Goal: Find specific page/section: Find specific page/section

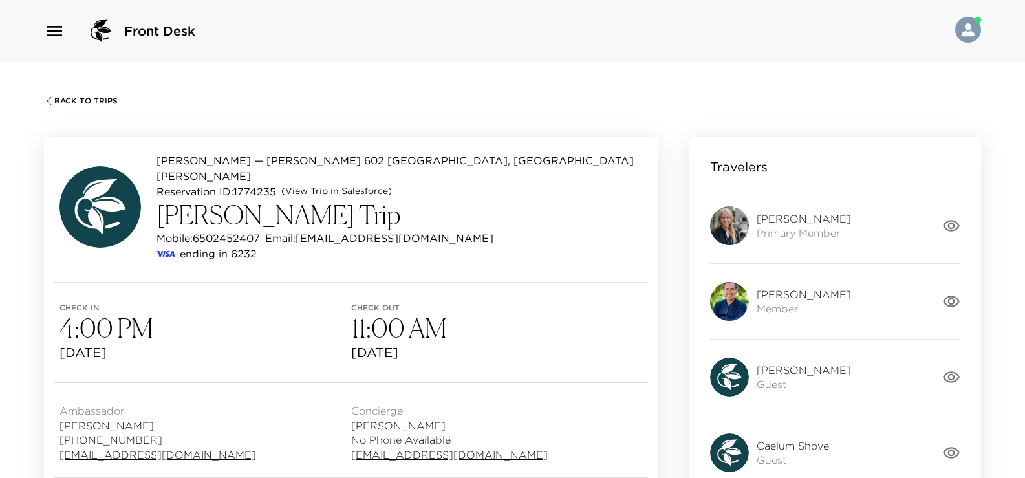
scroll to position [905, 0]
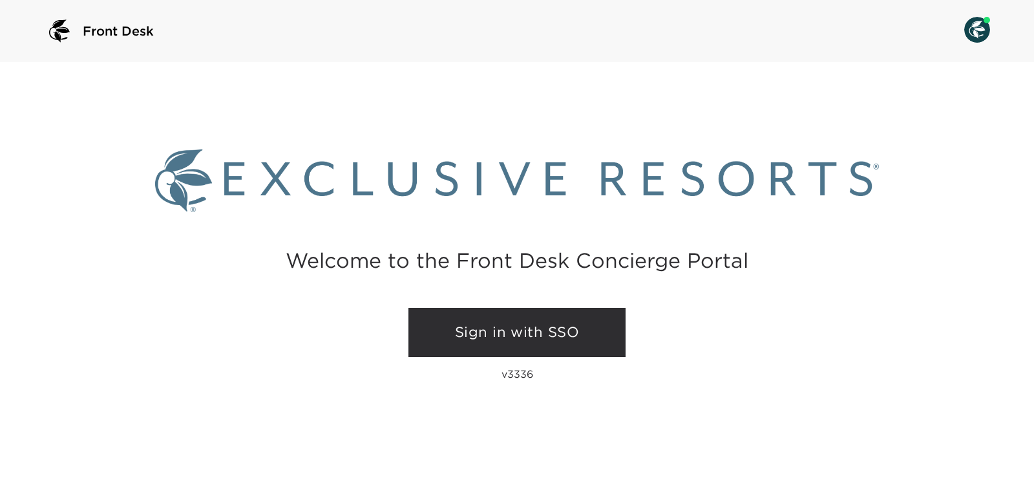
click at [518, 332] on link "Sign in with SSO" at bounding box center [517, 332] width 217 height 49
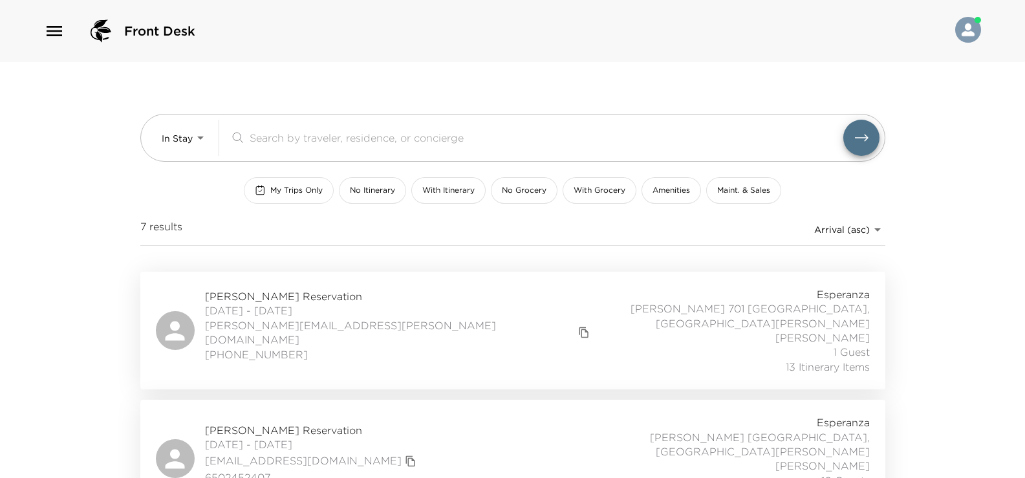
click at [298, 192] on span "My Trips Only" at bounding box center [296, 190] width 52 height 11
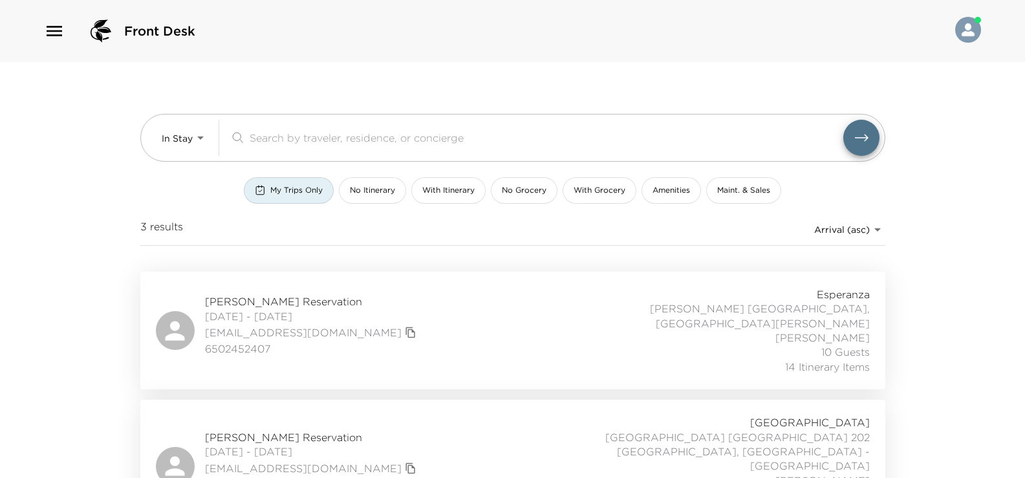
click at [357, 311] on div "[PERSON_NAME] Reservation [DATE] - [DATE] [EMAIL_ADDRESS][DOMAIN_NAME] 65024524…" at bounding box center [513, 330] width 714 height 87
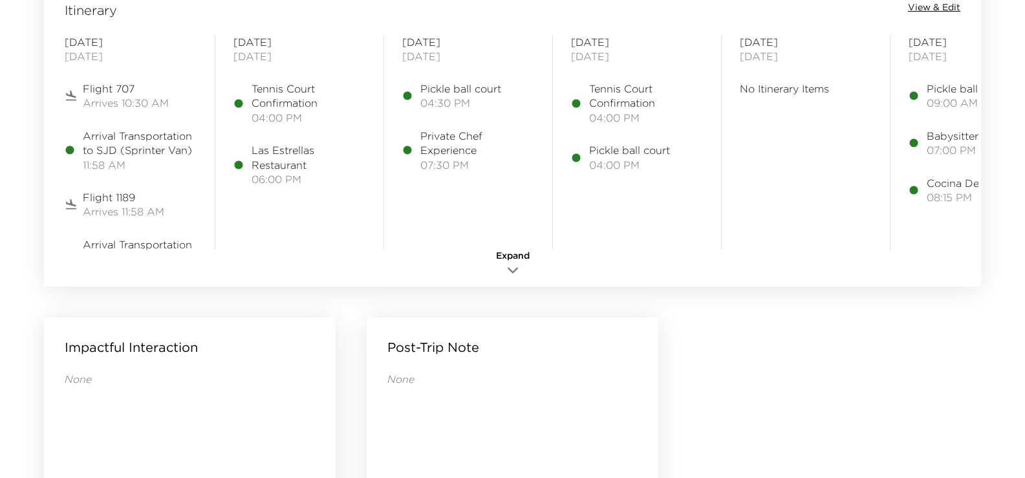
scroll to position [1099, 0]
click at [515, 266] on icon "button" at bounding box center [513, 269] width 16 height 16
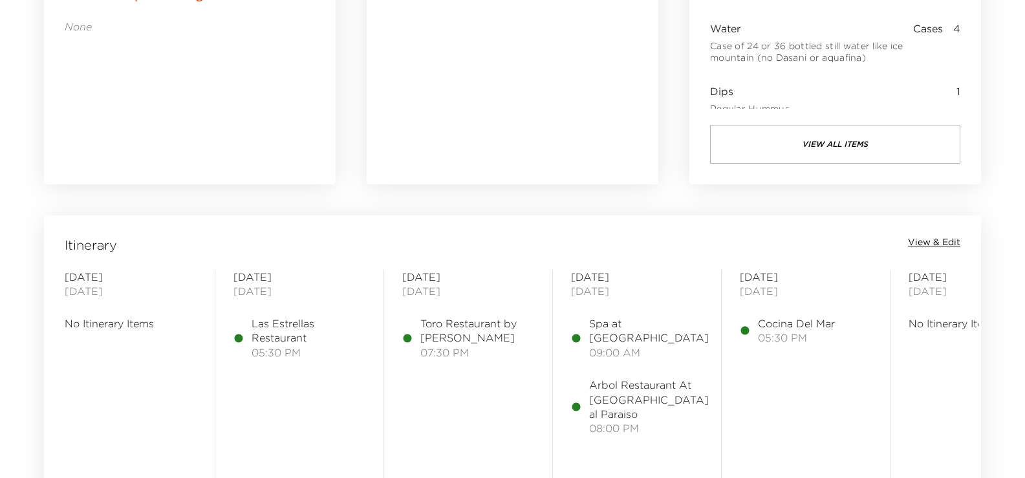
scroll to position [970, 0]
